Goal: Complete application form

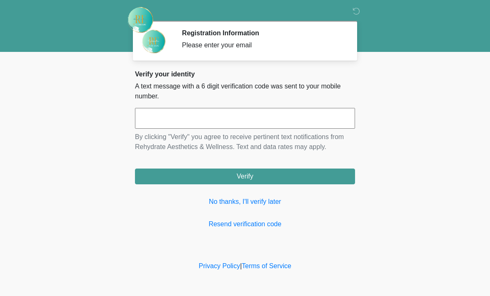
click at [270, 122] on input "text" at bounding box center [245, 118] width 220 height 21
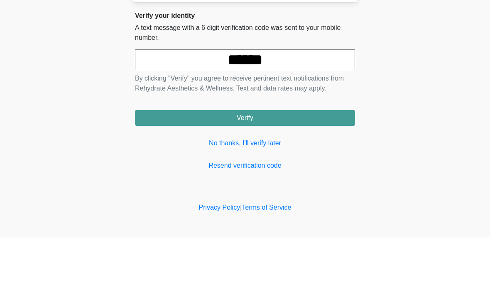
type input "******"
click at [337, 169] on button "Verify" at bounding box center [245, 177] width 220 height 16
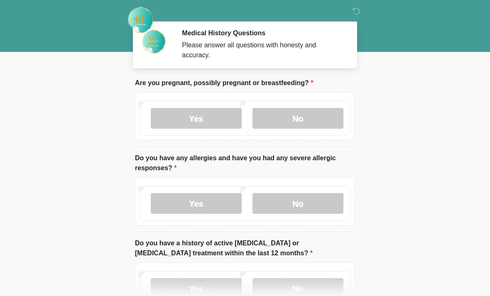
click at [330, 122] on label "No" at bounding box center [297, 118] width 91 height 21
click at [334, 204] on label "No" at bounding box center [297, 203] width 91 height 21
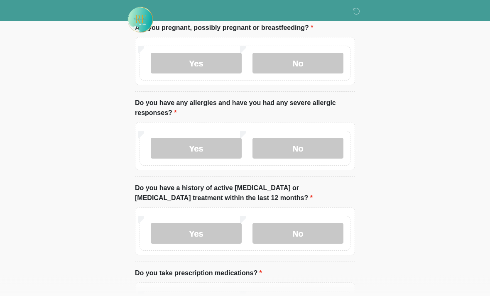
scroll to position [67, 0]
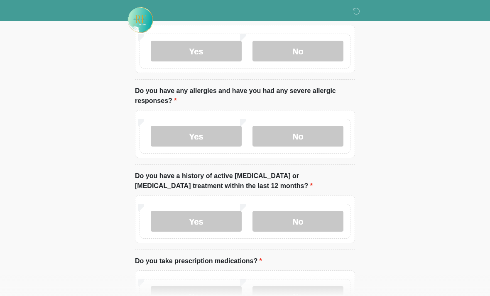
click at [337, 221] on label "No" at bounding box center [297, 221] width 91 height 21
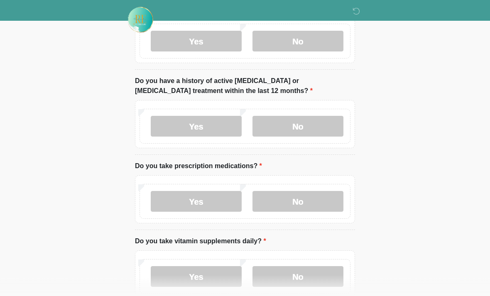
click at [339, 201] on label "No" at bounding box center [297, 201] width 91 height 21
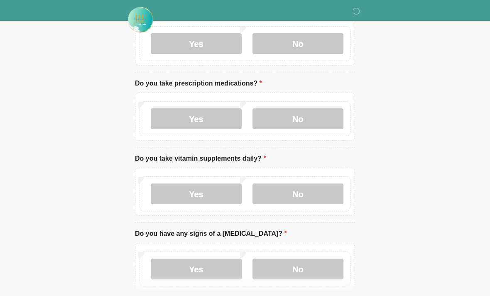
click at [327, 195] on label "No" at bounding box center [297, 194] width 91 height 21
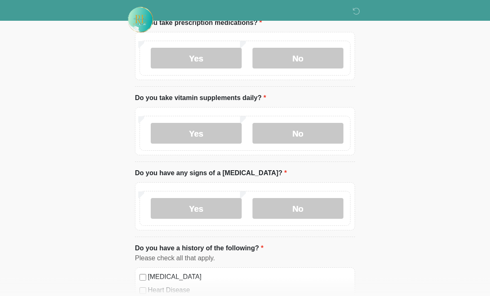
scroll to position [306, 0]
click at [342, 205] on label "No" at bounding box center [297, 208] width 91 height 21
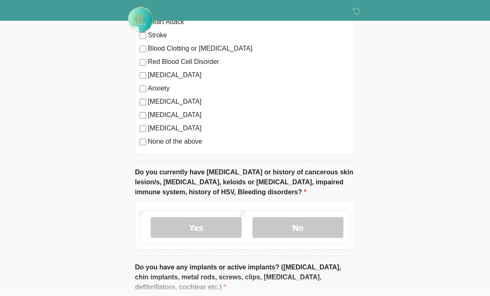
scroll to position [587, 0]
click at [325, 229] on label "No" at bounding box center [297, 227] width 91 height 21
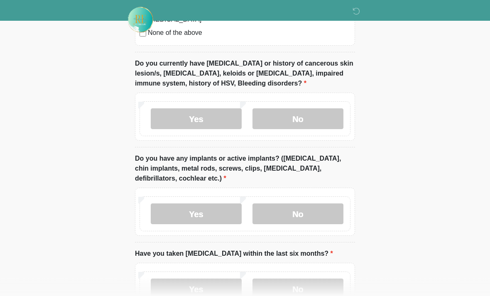
scroll to position [696, 0]
click at [228, 212] on label "Yes" at bounding box center [196, 213] width 91 height 21
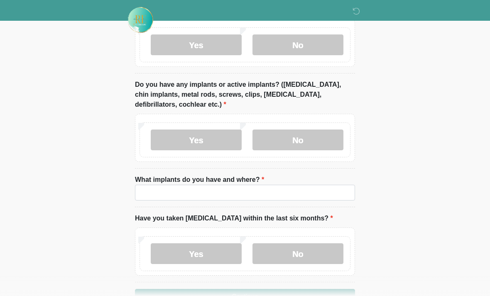
scroll to position [769, 0]
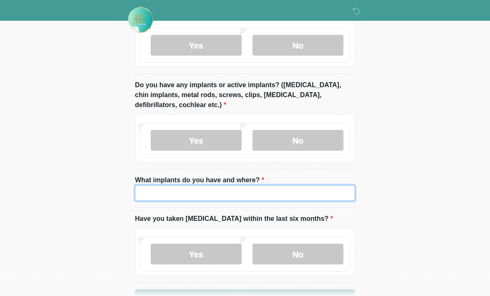
click at [308, 193] on input "What implants do you have and where?" at bounding box center [245, 194] width 220 height 16
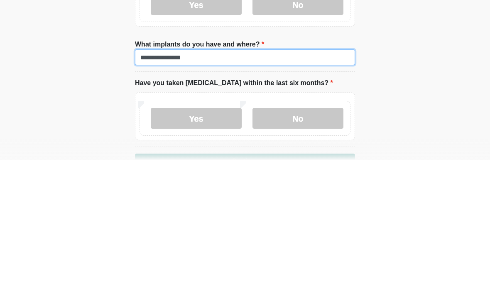
type input "**********"
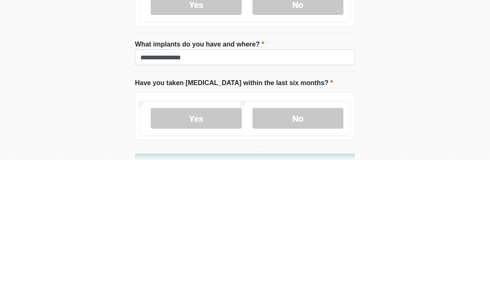
click at [316, 244] on label "No" at bounding box center [297, 254] width 91 height 21
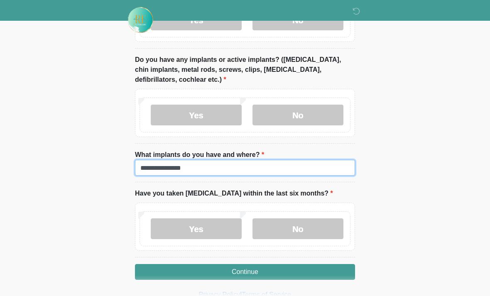
click at [149, 171] on input "**********" at bounding box center [245, 168] width 220 height 16
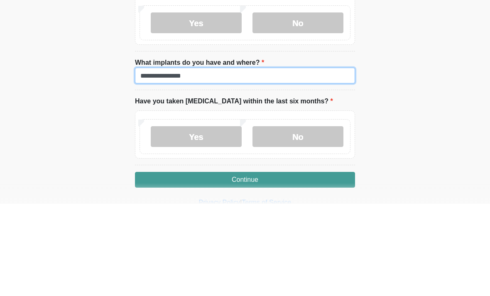
click at [152, 160] on input "**********" at bounding box center [245, 168] width 220 height 16
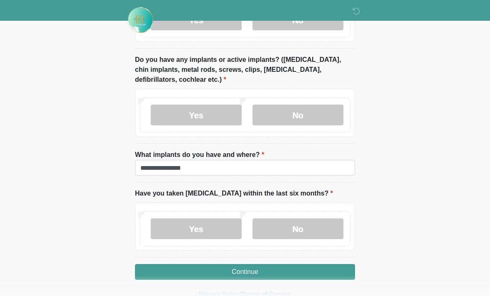
click at [333, 155] on li "**********" at bounding box center [245, 166] width 220 height 32
click at [340, 269] on button "Continue" at bounding box center [245, 272] width 220 height 16
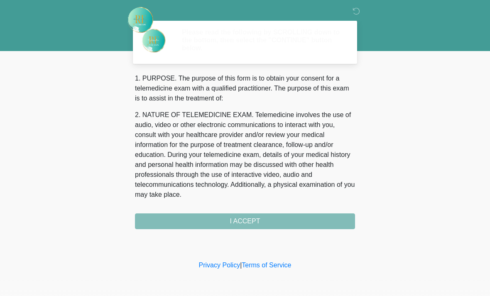
scroll to position [0, 0]
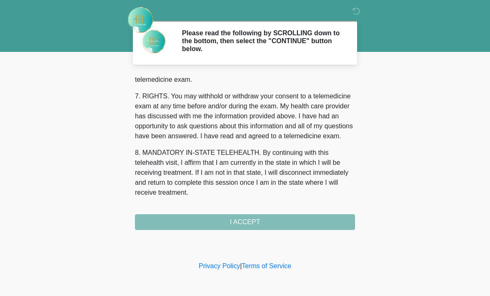
click at [318, 221] on button "I ACCEPT" at bounding box center [245, 222] width 220 height 16
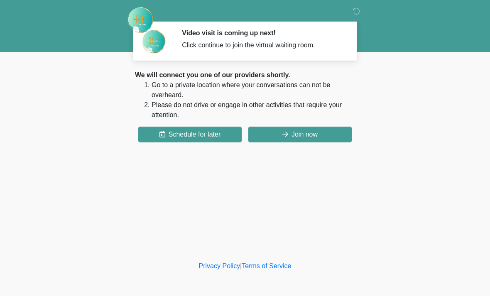
click at [334, 133] on button "Join now" at bounding box center [299, 135] width 103 height 16
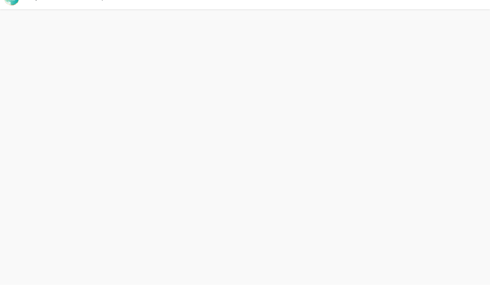
scroll to position [2, 0]
